Goal: Learn about a topic: Learn about a topic

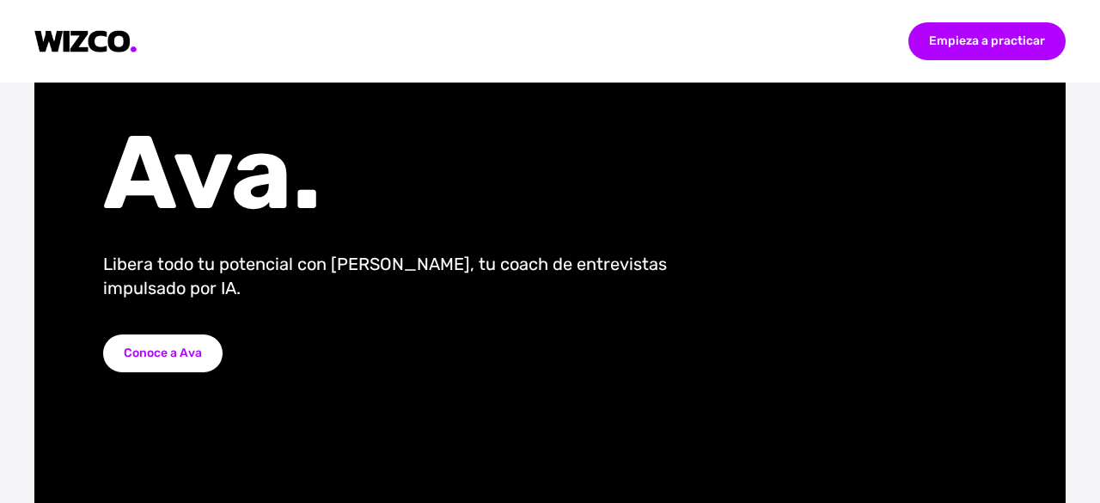
scroll to position [137, 0]
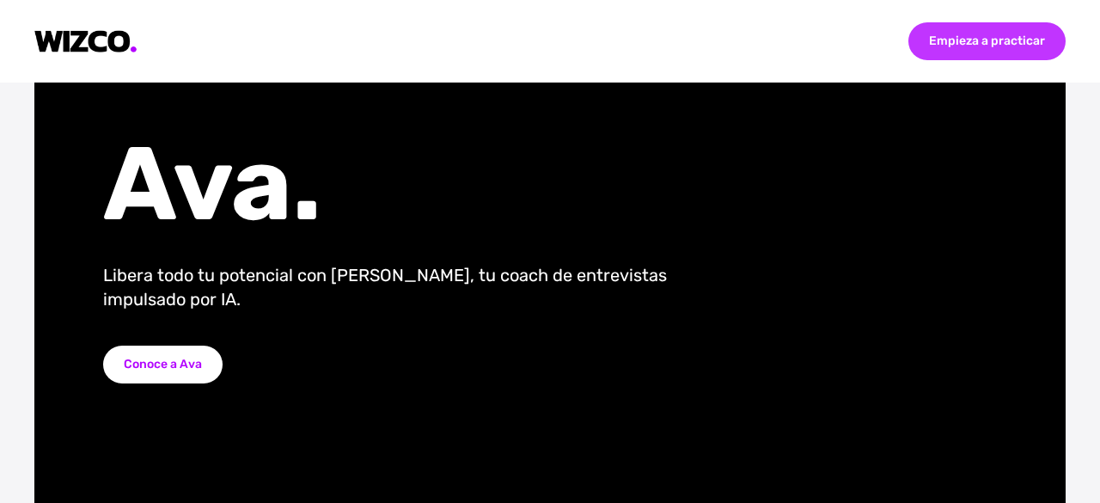
click at [946, 47] on font "Empieza a practicar" at bounding box center [987, 41] width 116 height 15
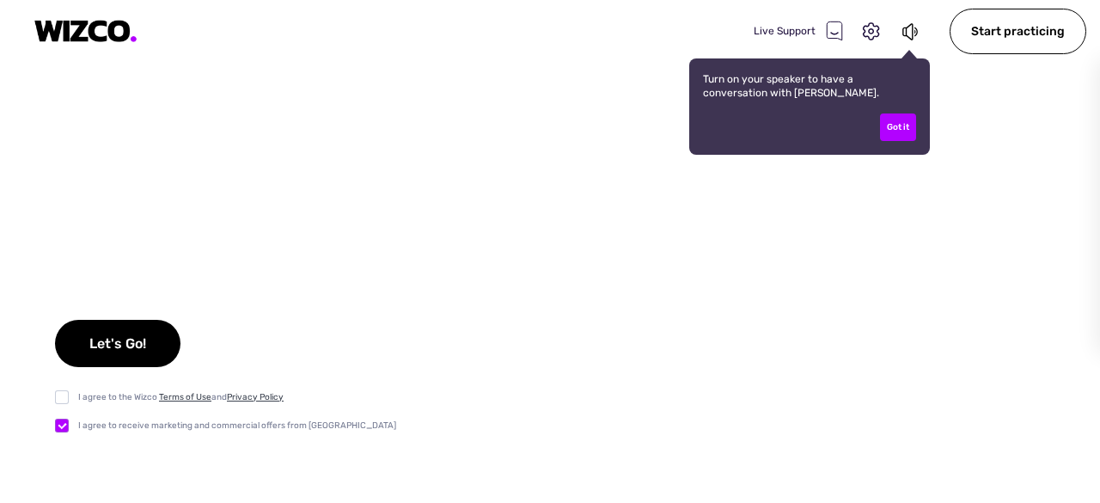
checkbox input "true"
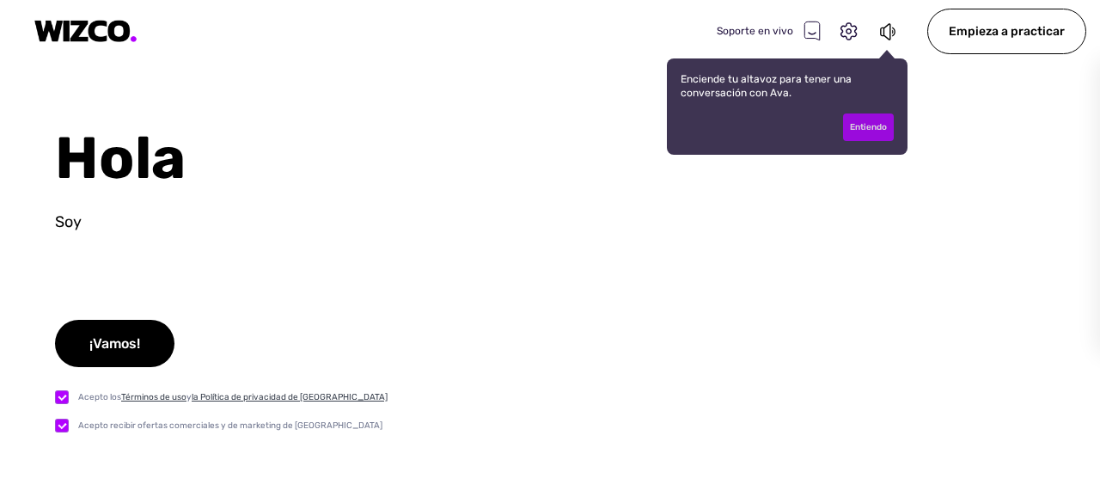
click at [883, 133] on div "Entiendo" at bounding box center [868, 127] width 51 height 28
type input "Test"
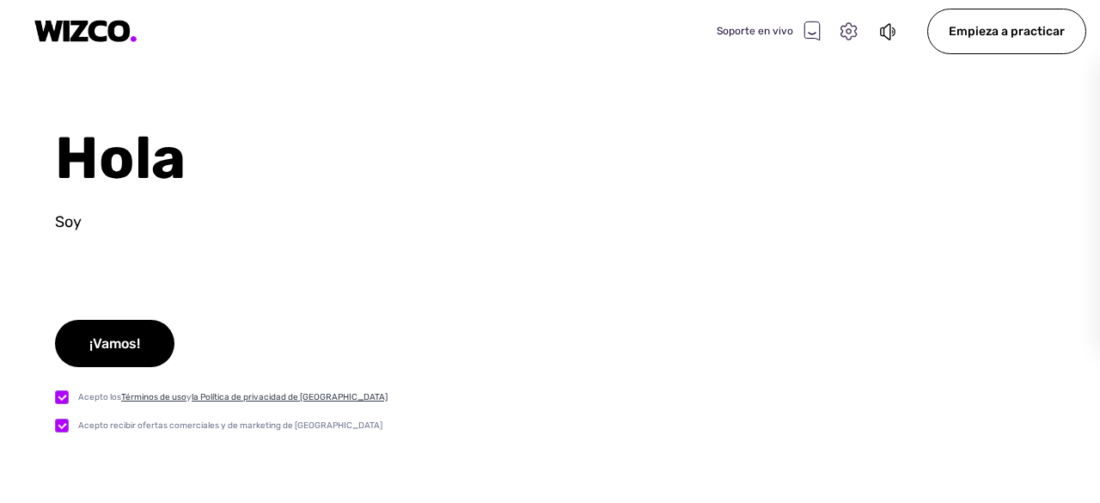
click at [847, 21] on icon at bounding box center [849, 32] width 22 height 22
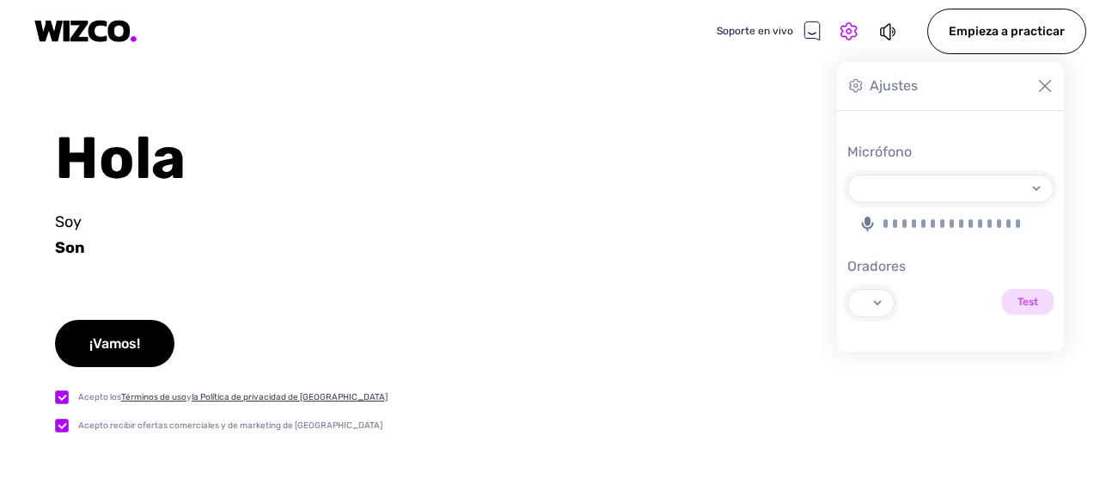
select select "default"
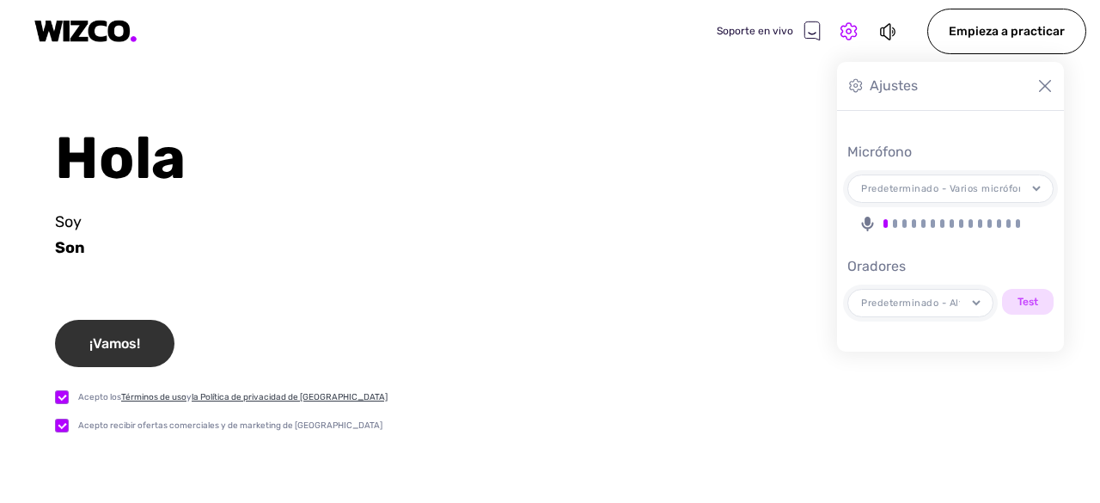
click at [132, 337] on font "¡Vamos!" at bounding box center [114, 343] width 51 height 16
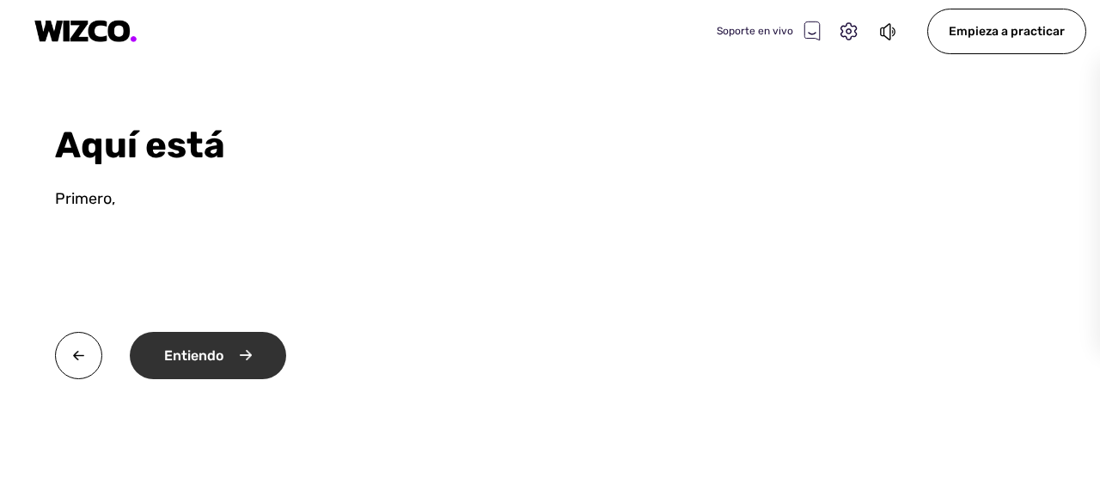
click at [256, 359] on div "Entiendo" at bounding box center [208, 355] width 156 height 47
click at [256, 359] on div "Bueno" at bounding box center [199, 355] width 139 height 47
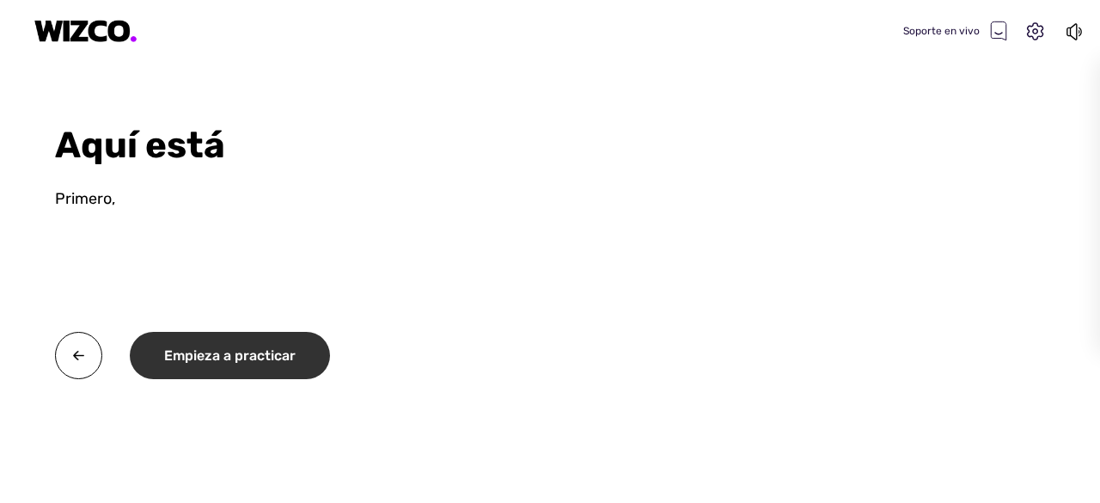
click at [256, 359] on font "Empieza a practicar" at bounding box center [230, 355] width 132 height 16
select select "default"
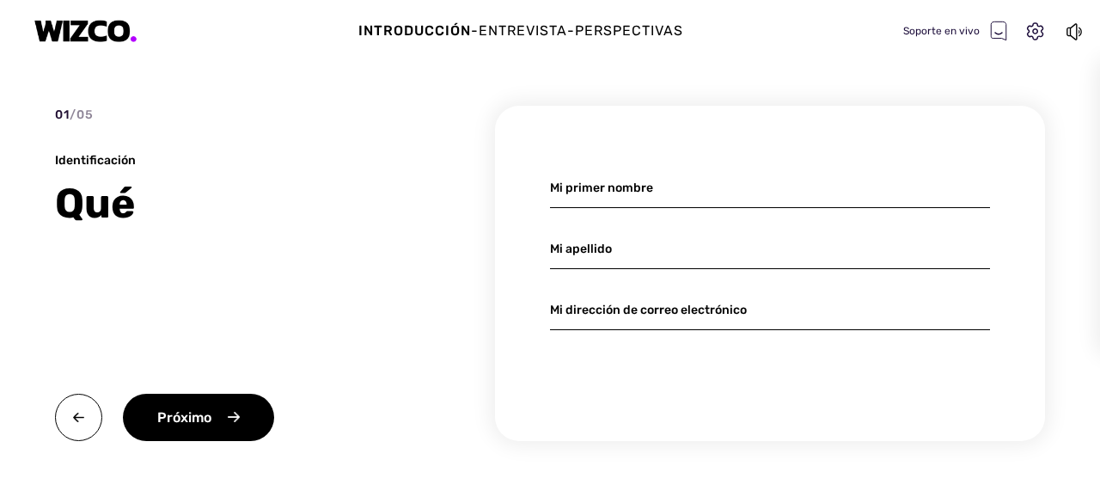
click at [617, 180] on input at bounding box center [770, 188] width 440 height 40
type input "[PERSON_NAME]"
click at [607, 310] on input at bounding box center [770, 310] width 440 height 40
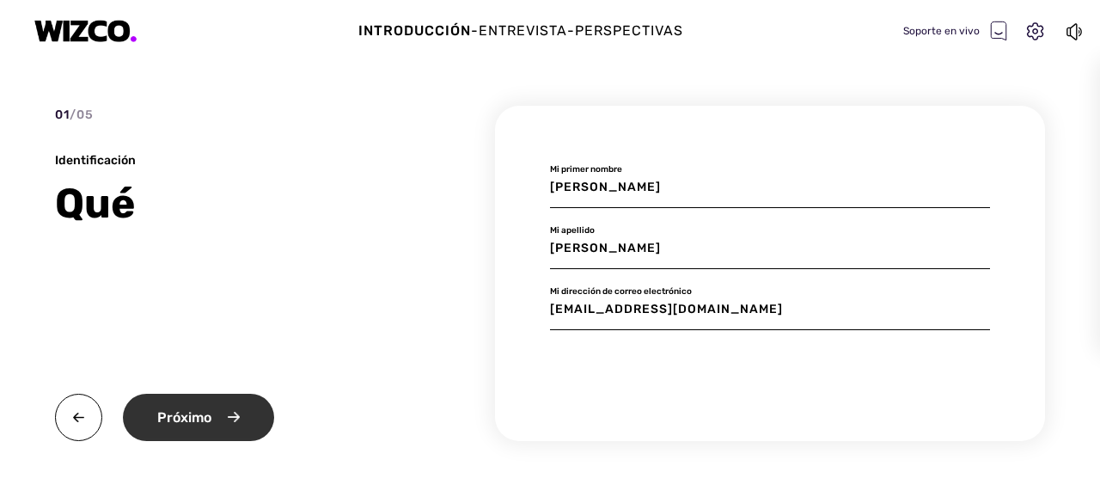
type input "[EMAIL_ADDRESS][DOMAIN_NAME]"
click at [200, 419] on font "Próximo" at bounding box center [184, 417] width 54 height 16
type input "Test"
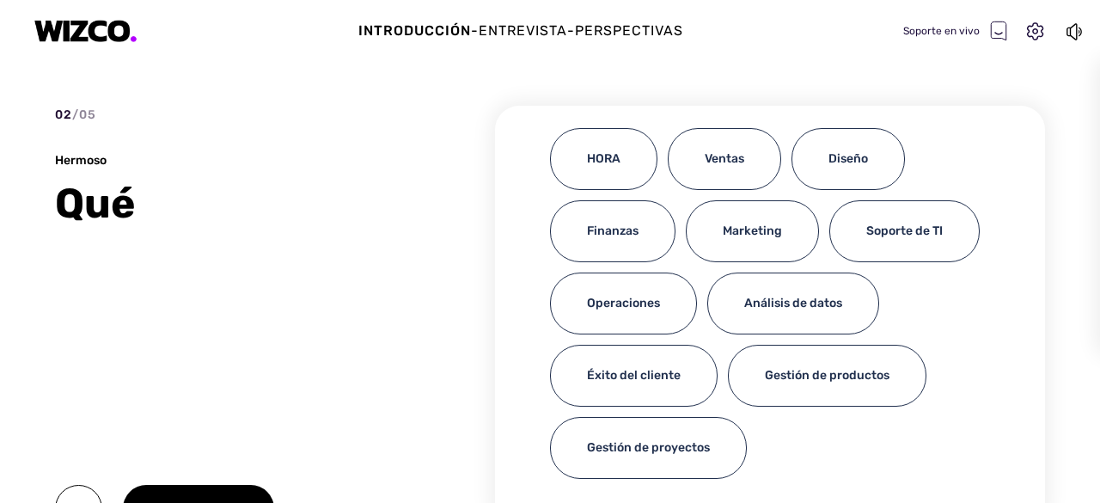
scroll to position [38, 0]
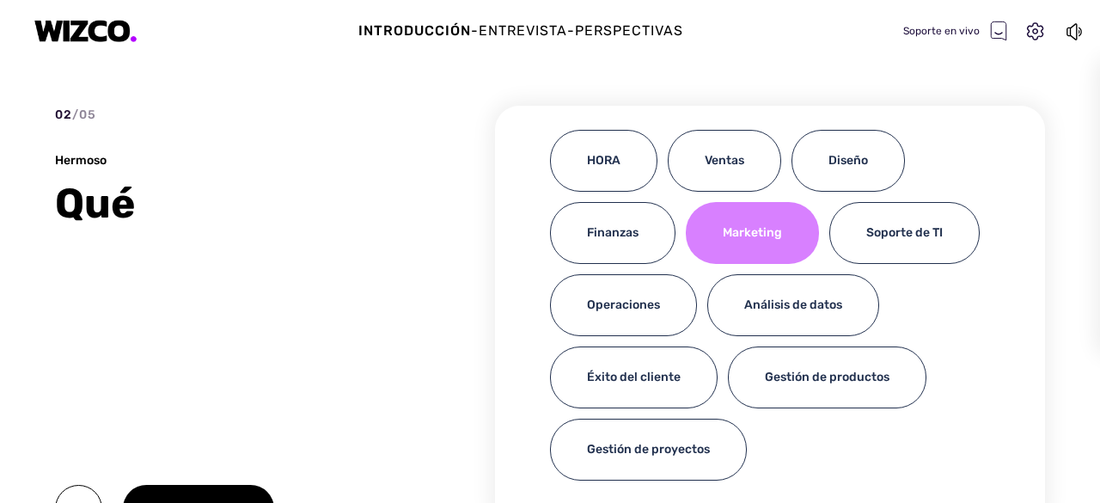
click at [770, 233] on font "Marketing" at bounding box center [752, 232] width 59 height 15
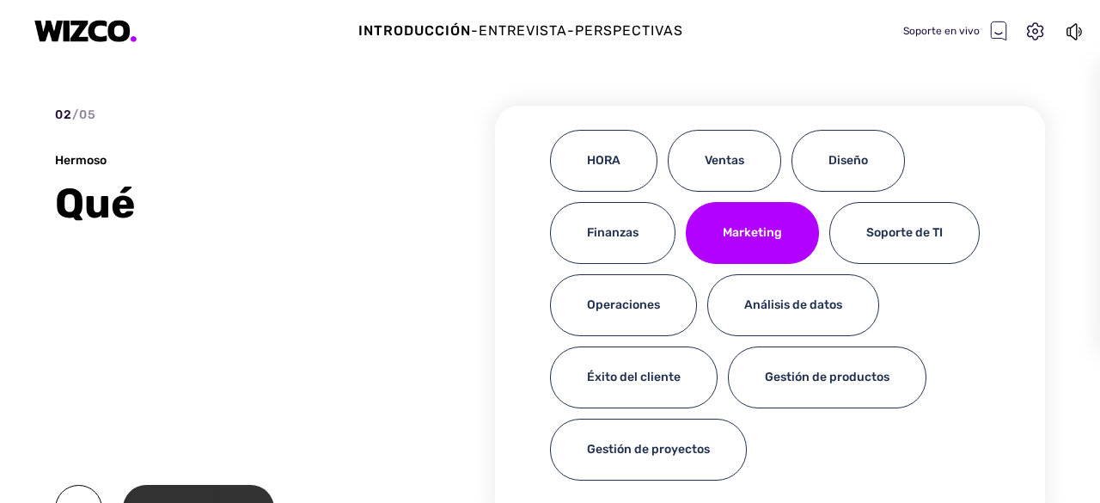
click at [232, 489] on div "Próximo" at bounding box center [198, 508] width 151 height 47
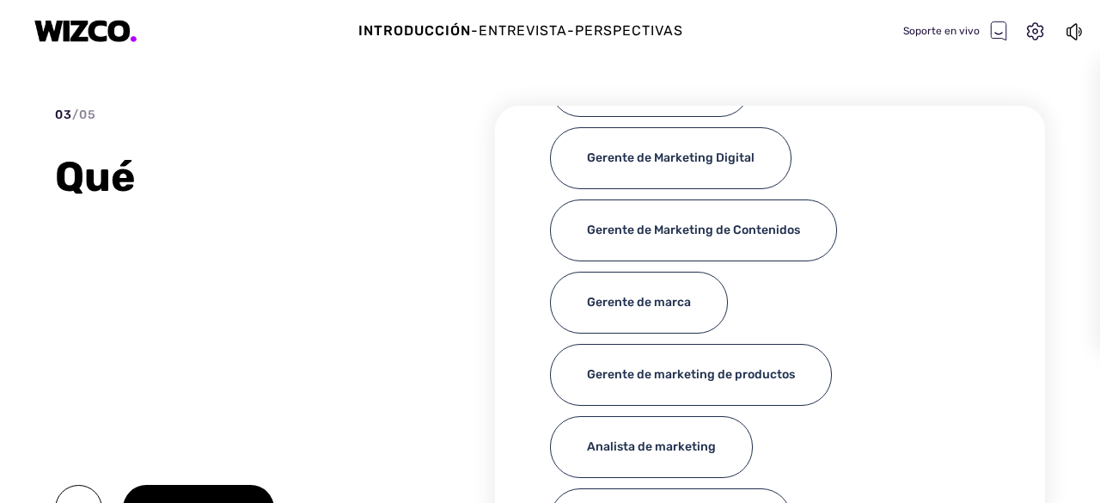
scroll to position [136, 0]
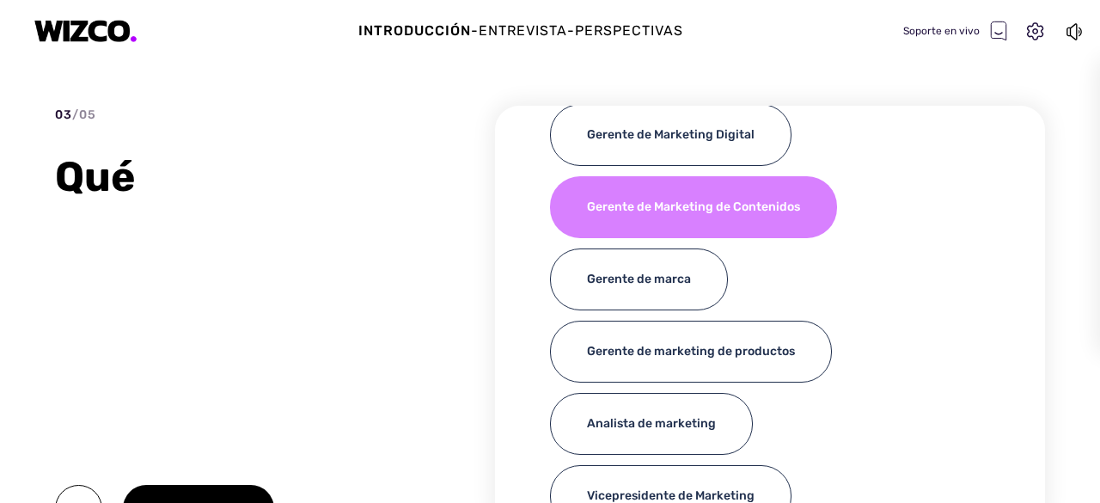
click at [811, 190] on div "Gerente de Marketing de Contenidos" at bounding box center [693, 207] width 287 height 62
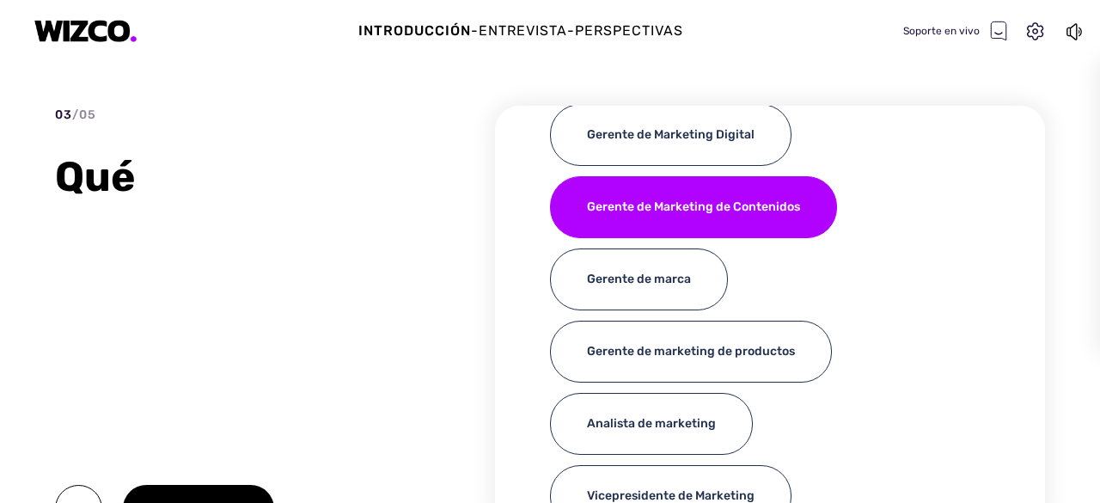
click at [237, 482] on div "03 / 05 Qué Próximo" at bounding box center [235, 319] width 361 height 426
click at [237, 486] on div "Próximo" at bounding box center [198, 508] width 151 height 47
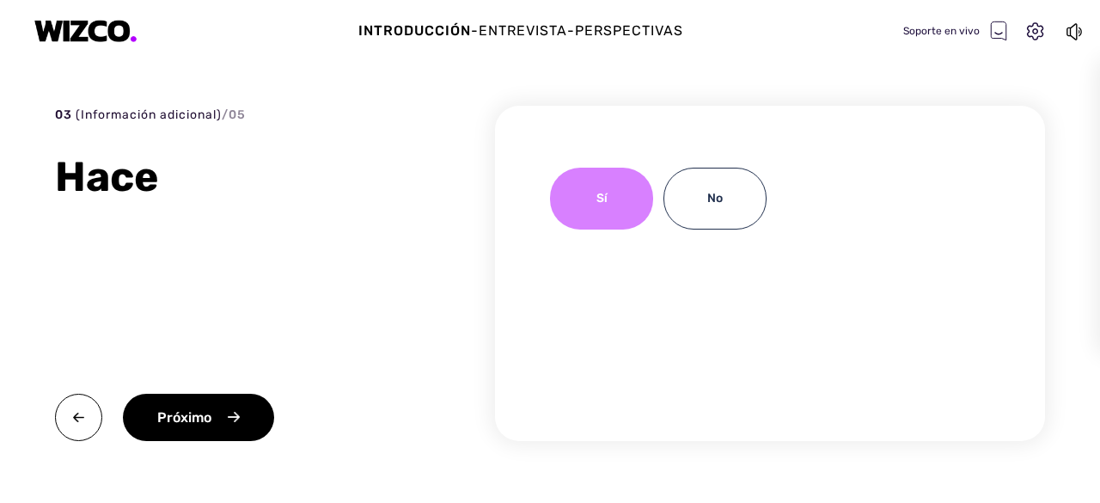
click at [593, 209] on div "Sí" at bounding box center [601, 199] width 103 height 62
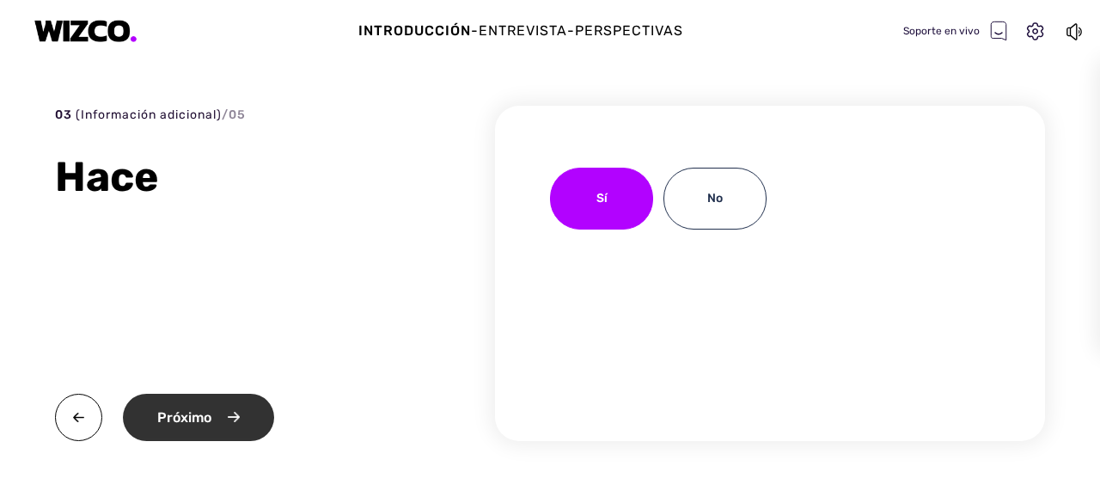
click at [175, 418] on font "Próximo" at bounding box center [184, 417] width 54 height 16
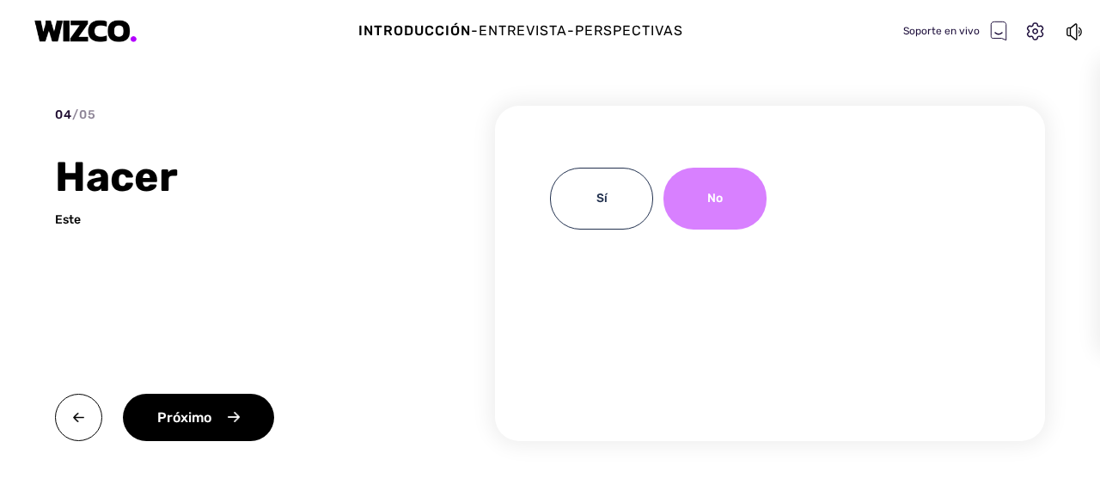
click at [706, 207] on div "No" at bounding box center [715, 199] width 103 height 62
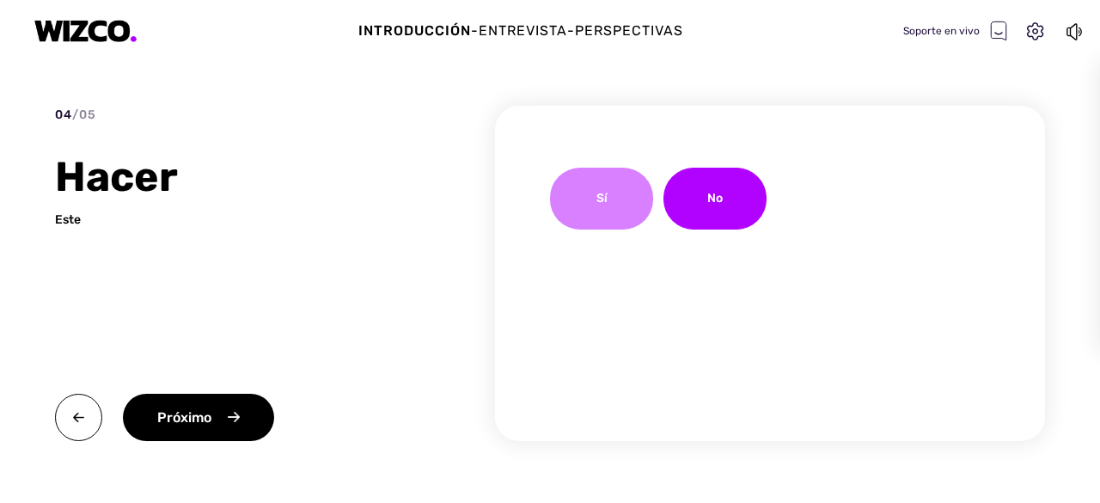
click at [567, 209] on div "Sí" at bounding box center [601, 199] width 103 height 62
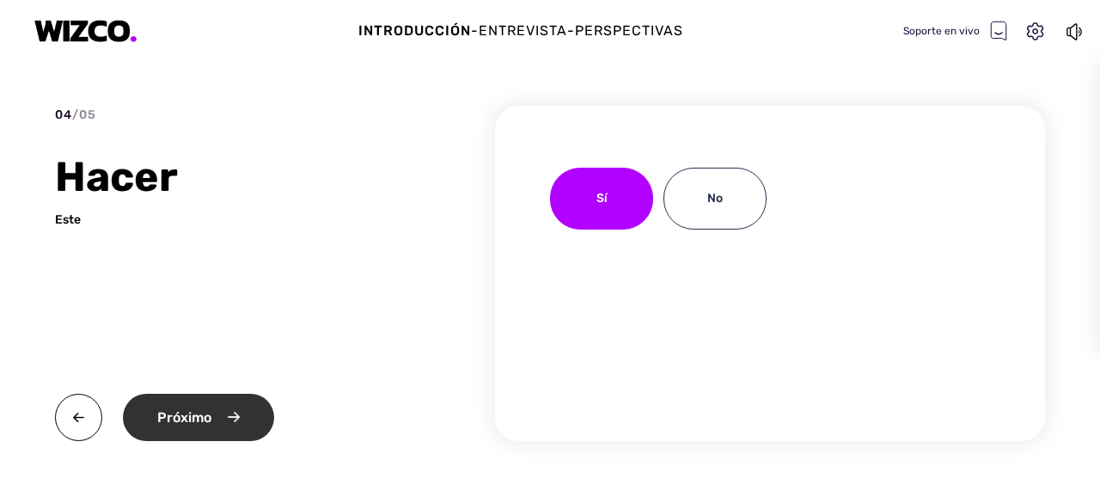
click at [216, 420] on div "Próximo" at bounding box center [198, 417] width 151 height 47
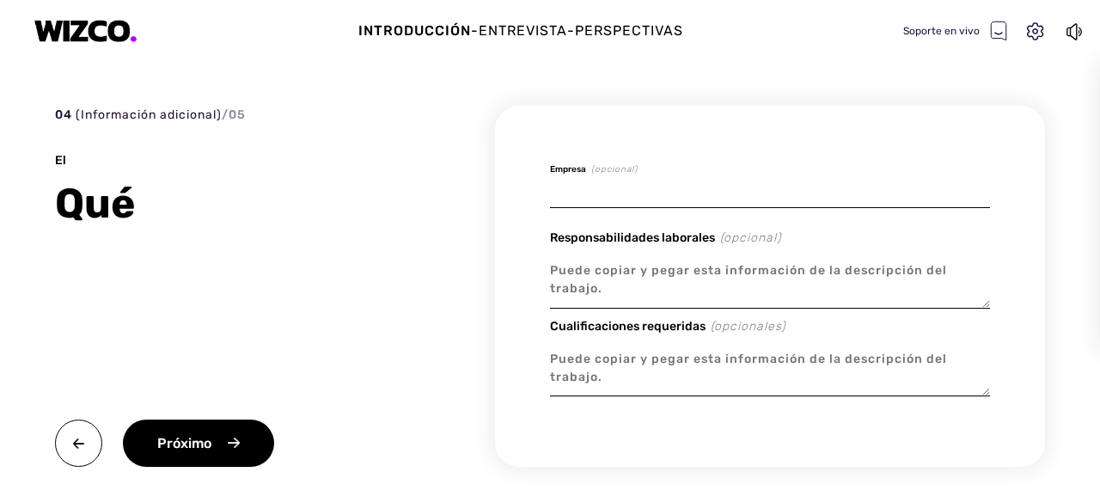
click at [676, 183] on input at bounding box center [770, 188] width 440 height 40
type textarea "x"
type input "9"
type textarea "x"
type input "99"
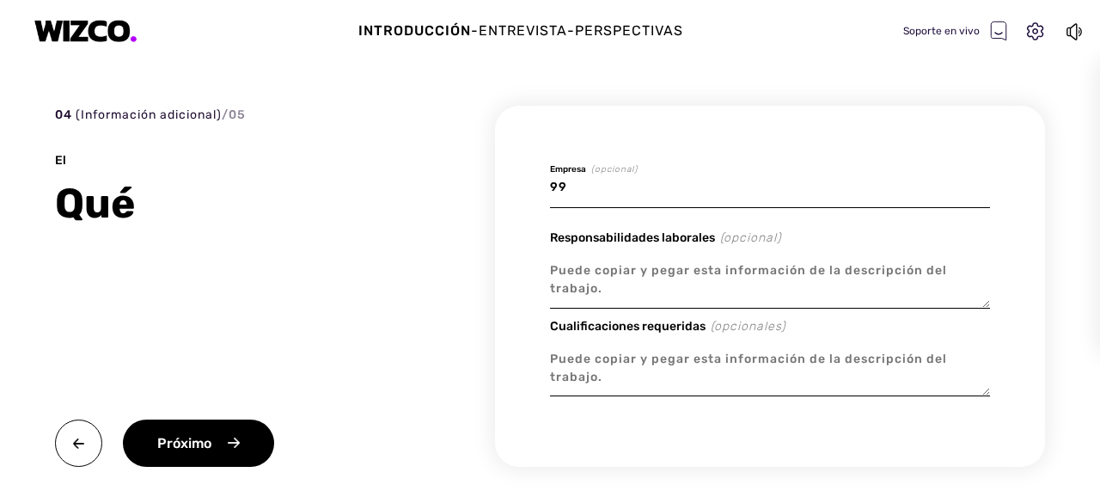
type textarea "x"
type input "99"
type textarea "x"
type input "99 D"
type textarea "x"
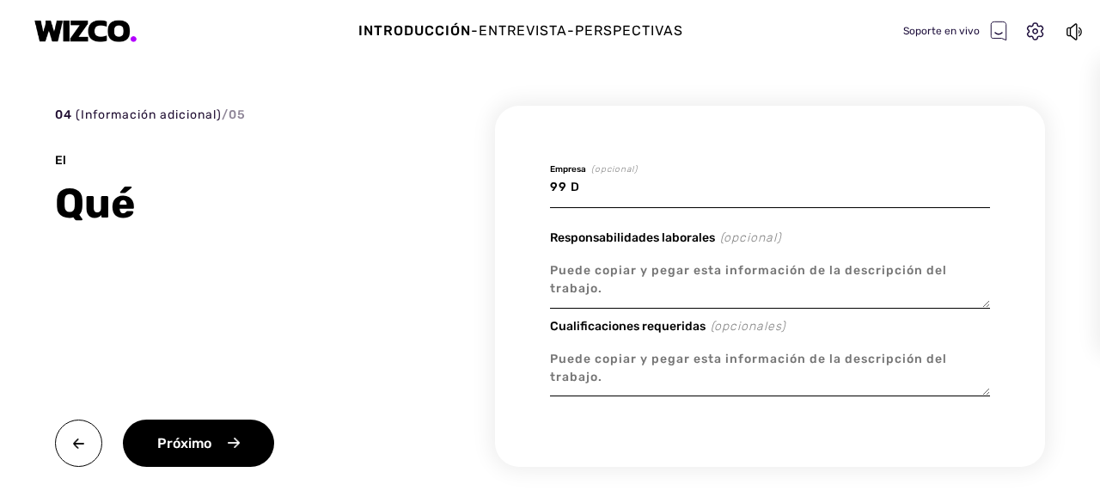
type input "99 DE"
type textarea "x"
type input "99 DE"
type textarea "x"
type input "99 DE M"
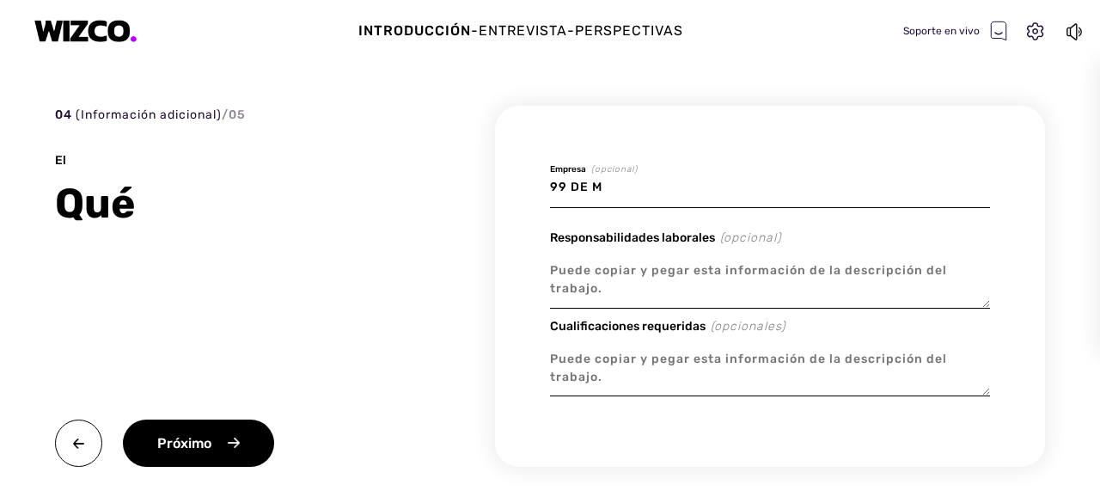
type textarea "x"
type input "99 DE ME"
type textarea "x"
type input "99 DE MED"
type textarea "x"
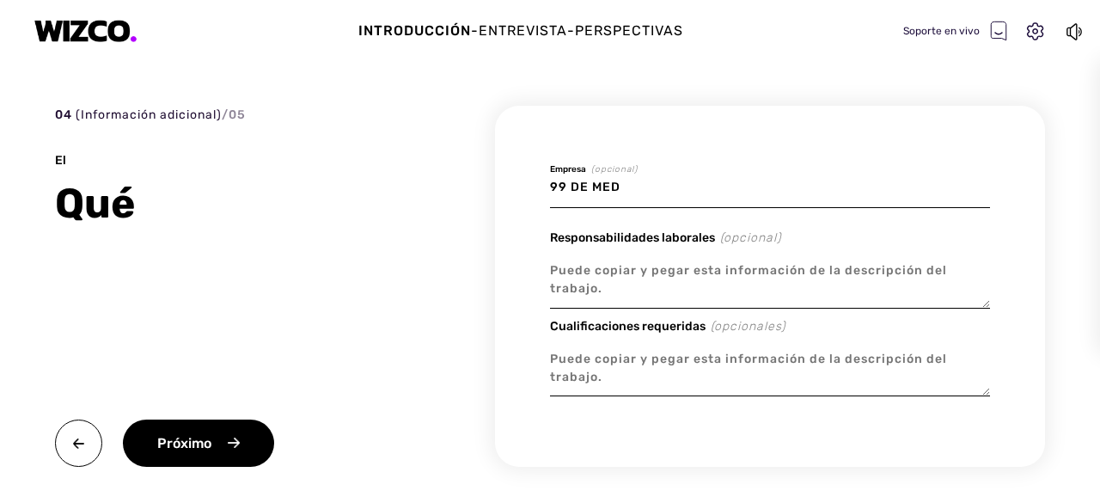
type input "99 DE MEDI"
type textarea "x"
type input "99 DE MEDIA"
click at [665, 276] on textarea at bounding box center [770, 280] width 440 height 58
type textarea "x"
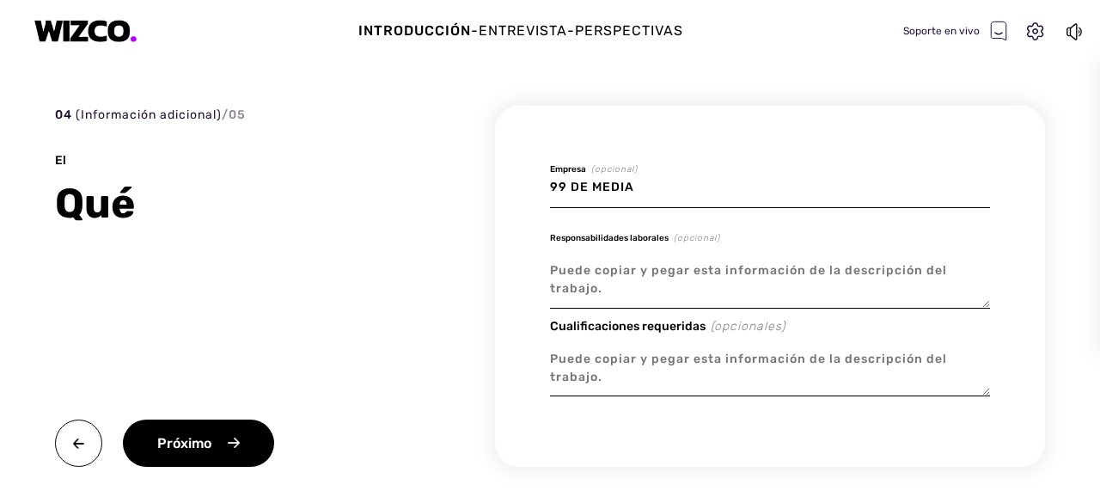
type textarea "D"
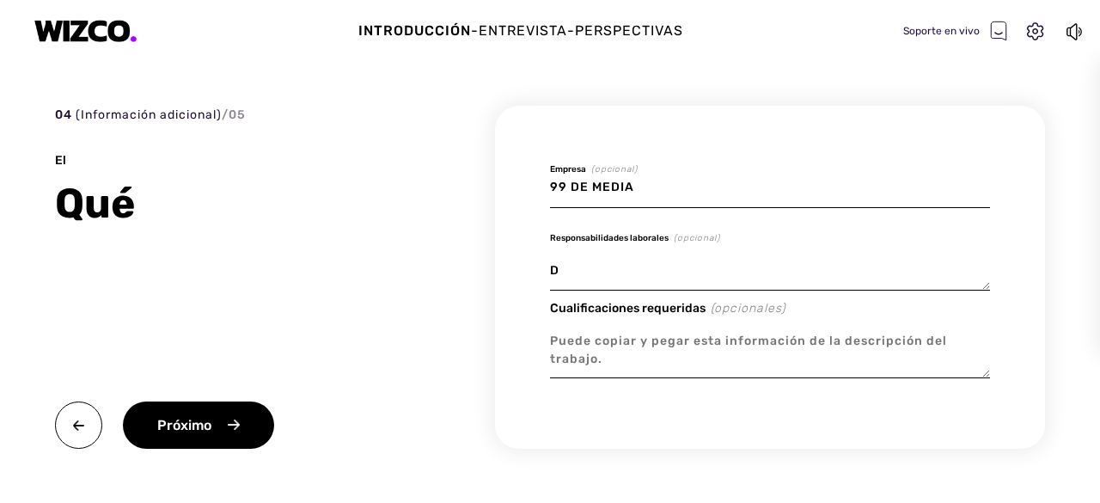
type textarea "x"
type textarea "DU"
type textarea "x"
type textarea "DUE"
type textarea "x"
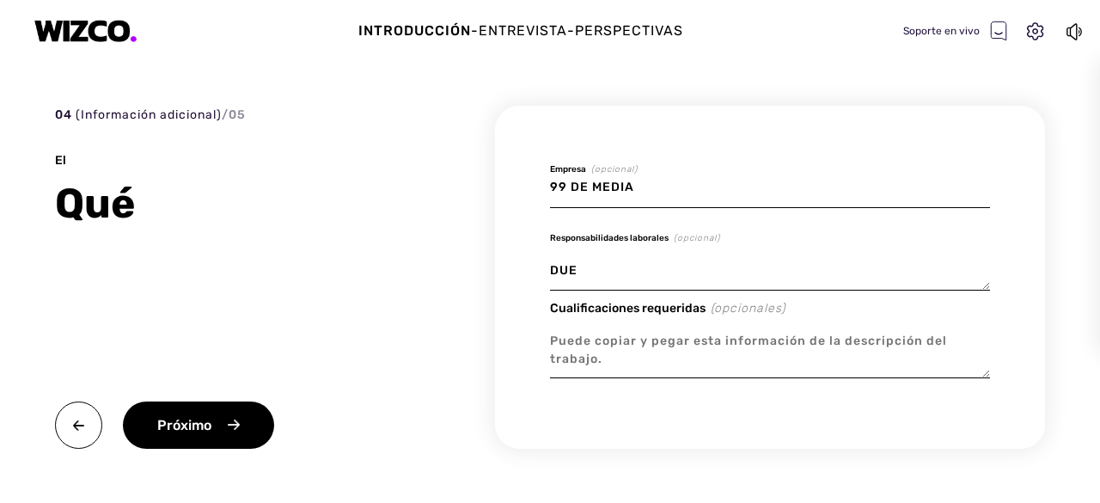
type textarea "DUEÑ"
type textarea "x"
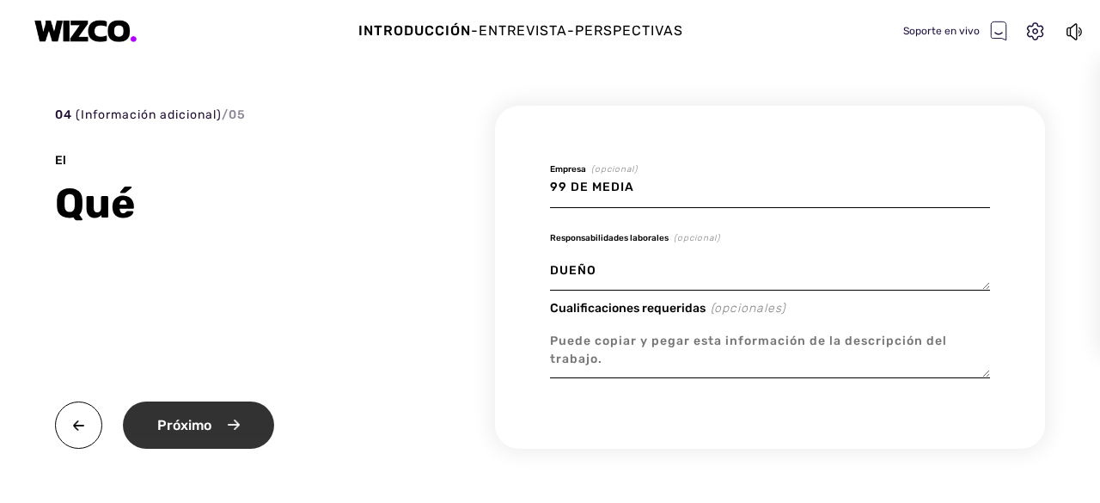
type textarea "DUEÑO"
type textarea "x"
click at [229, 417] on div "Próximo" at bounding box center [198, 424] width 151 height 47
